Goal: Find specific page/section: Find specific page/section

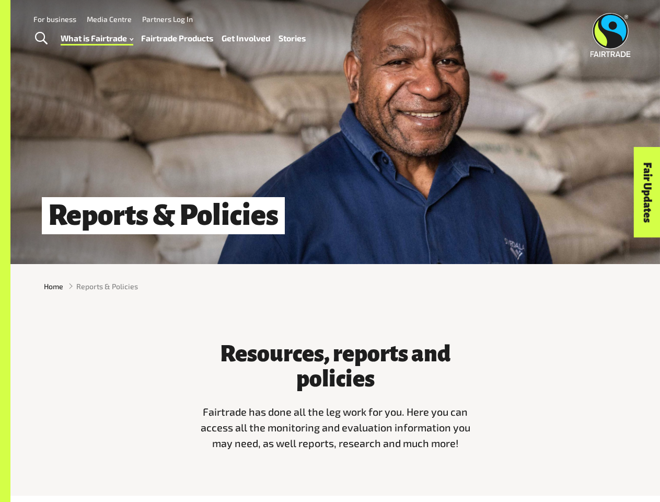
click at [41, 39] on span "Toggle Search" at bounding box center [41, 39] width 13 height 14
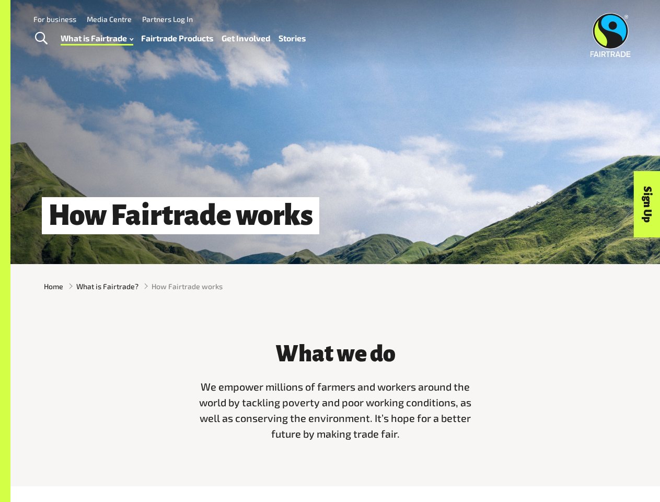
click at [41, 39] on span "Toggle Search" at bounding box center [41, 39] width 13 height 14
